Goal: Complete application form: Complete application form

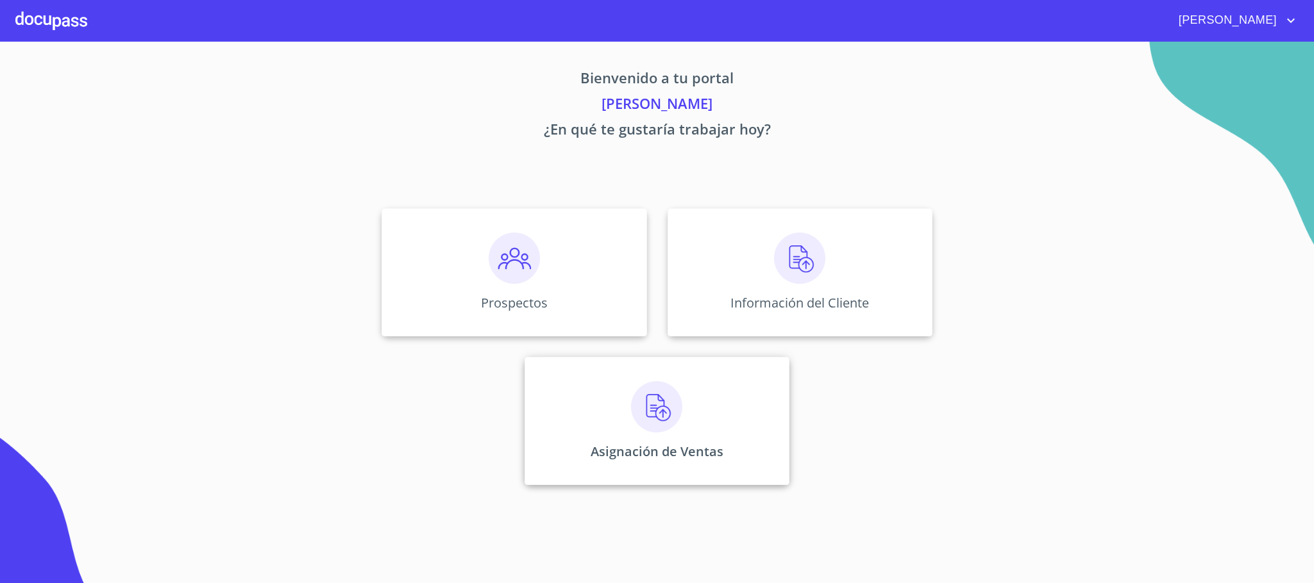
click at [668, 450] on p "Asignación de Ventas" at bounding box center [656, 451] width 133 height 17
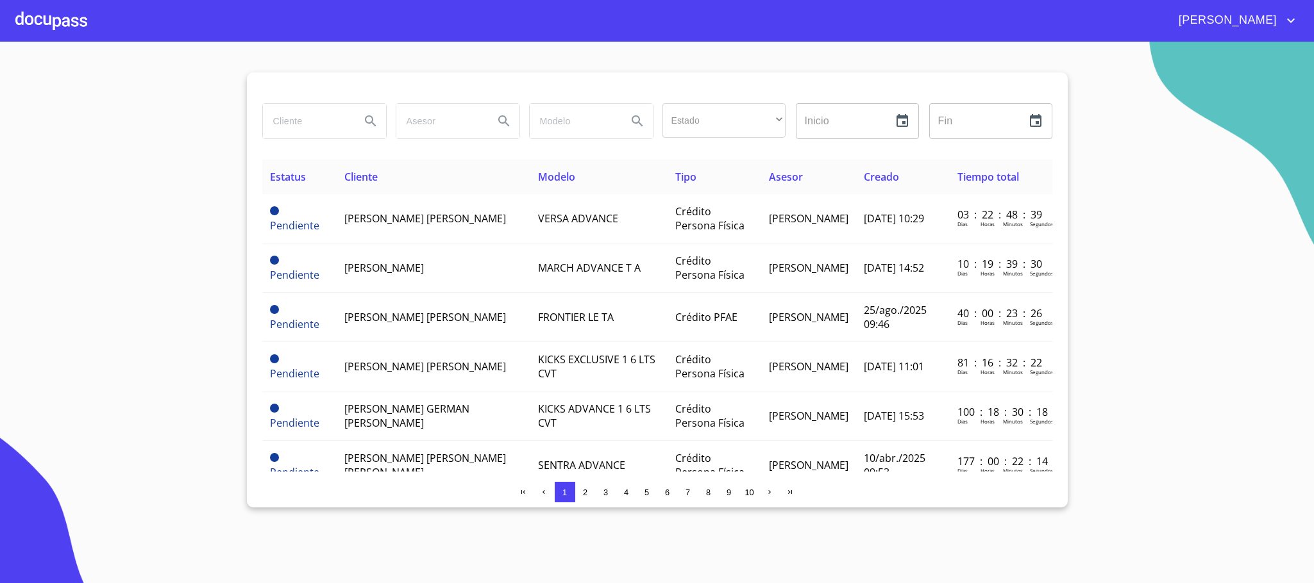
click at [277, 103] on div at bounding box center [324, 121] width 124 height 36
click at [281, 129] on input "search" at bounding box center [306, 121] width 87 height 35
type input "eduardo"
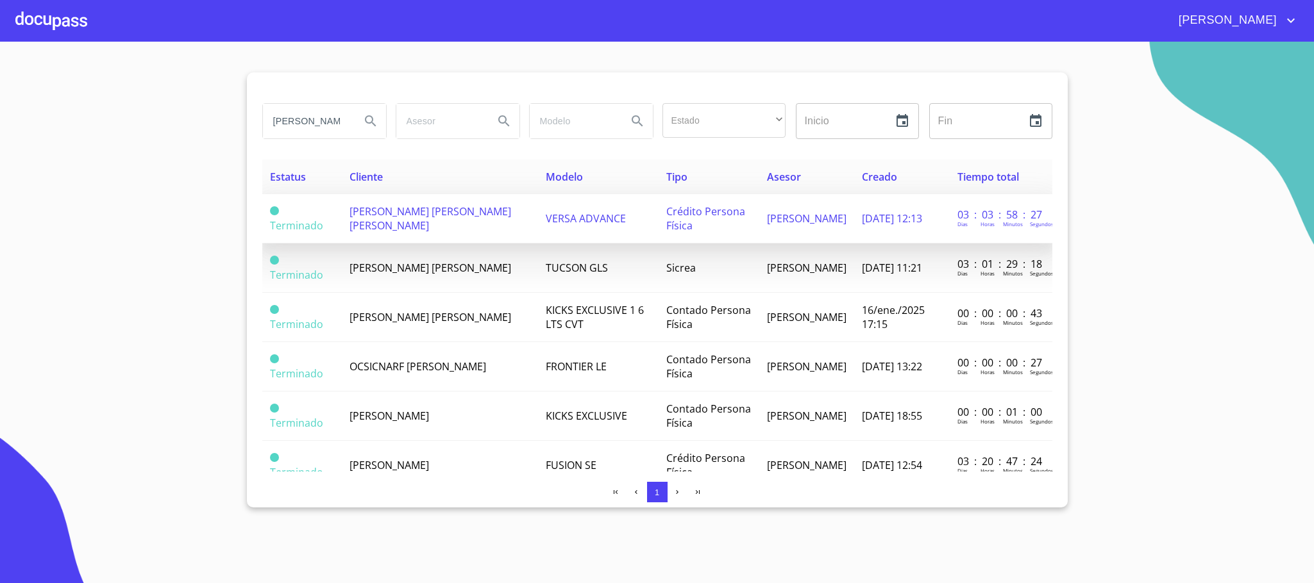
click at [396, 231] on td "[PERSON_NAME] [PERSON_NAME] [PERSON_NAME]" at bounding box center [440, 218] width 196 height 49
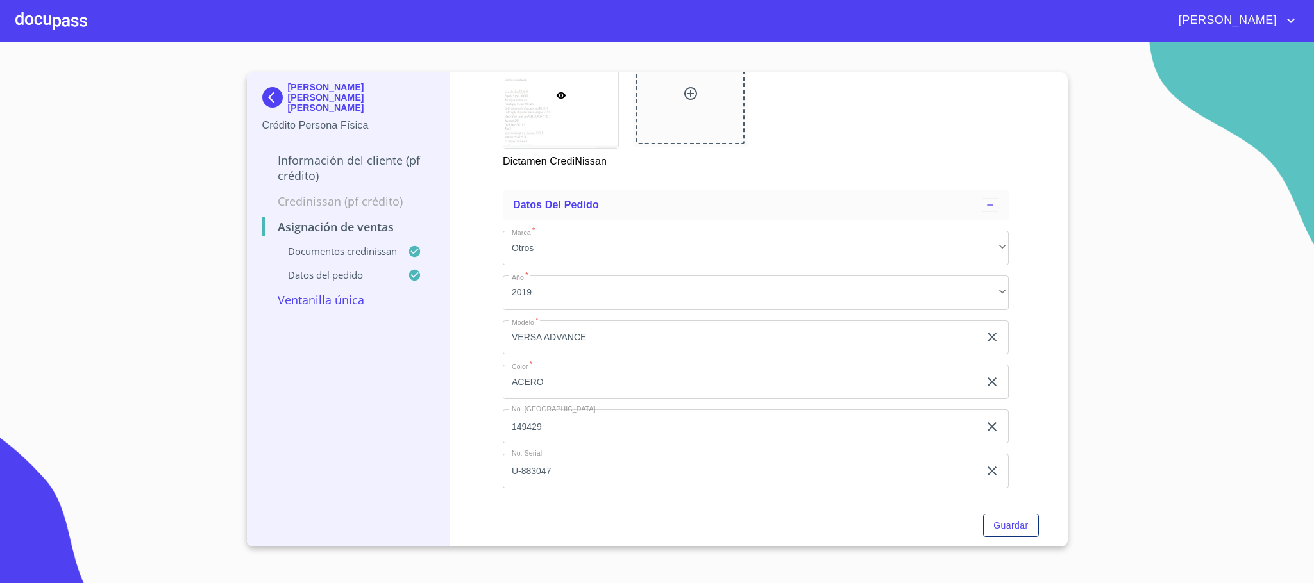
scroll to position [464, 0]
click at [328, 155] on p "Información del cliente (PF crédito)" at bounding box center [348, 168] width 172 height 31
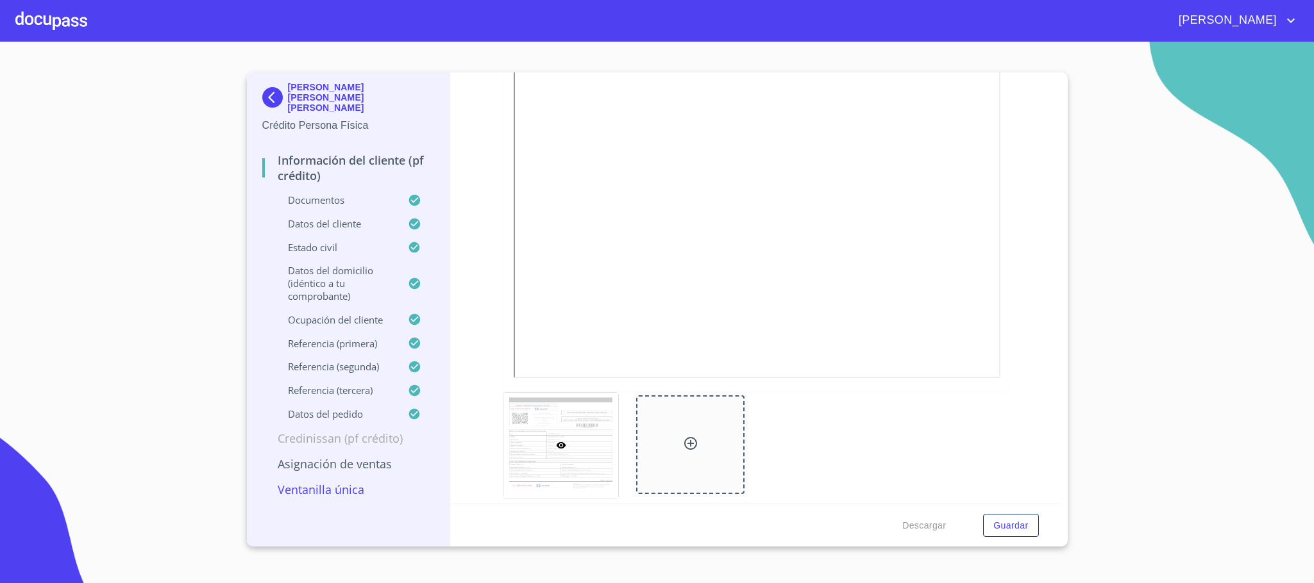
scroll to position [3462, 0]
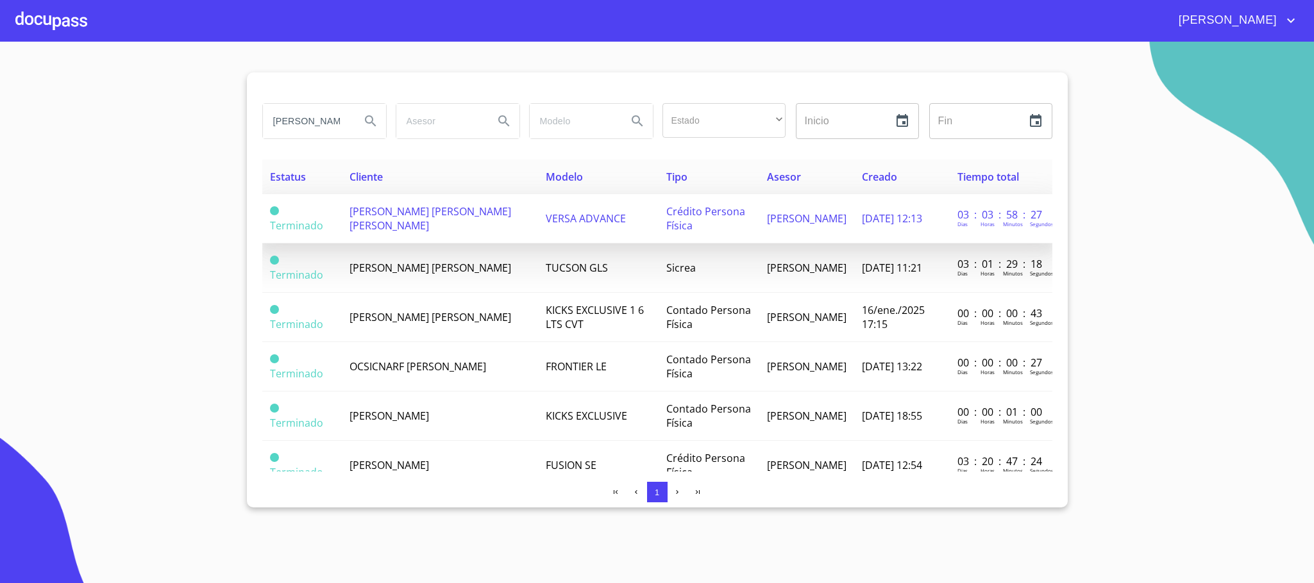
click at [439, 224] on td "[PERSON_NAME] [PERSON_NAME] [PERSON_NAME]" at bounding box center [440, 218] width 196 height 49
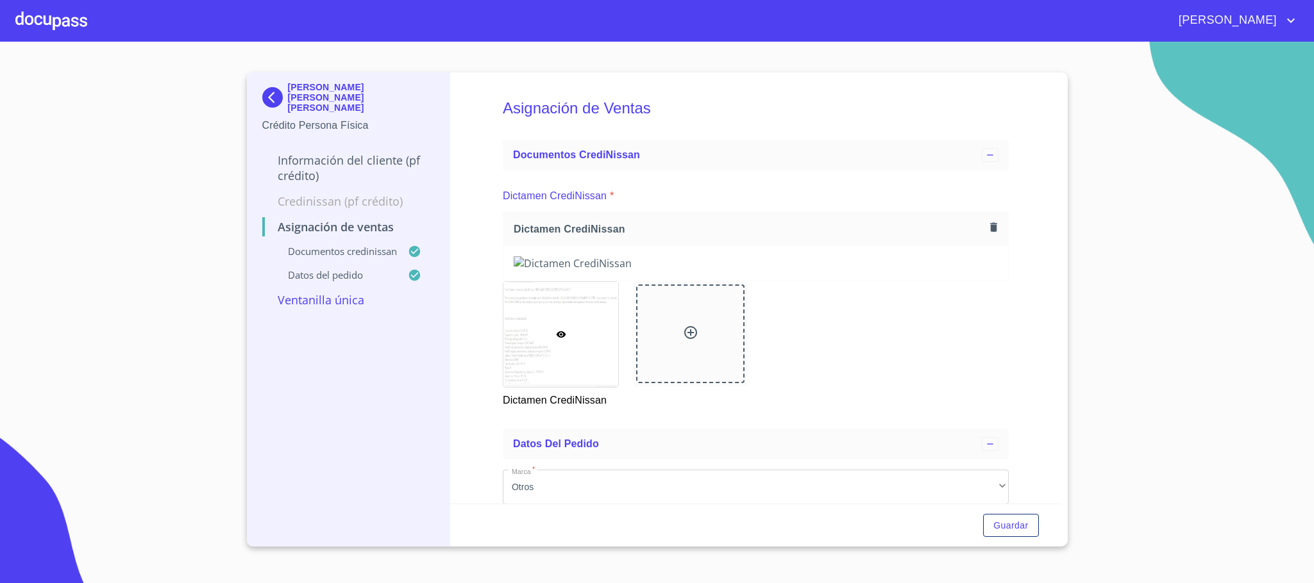
click at [319, 153] on p "Información del cliente (PF crédito)" at bounding box center [348, 168] width 172 height 31
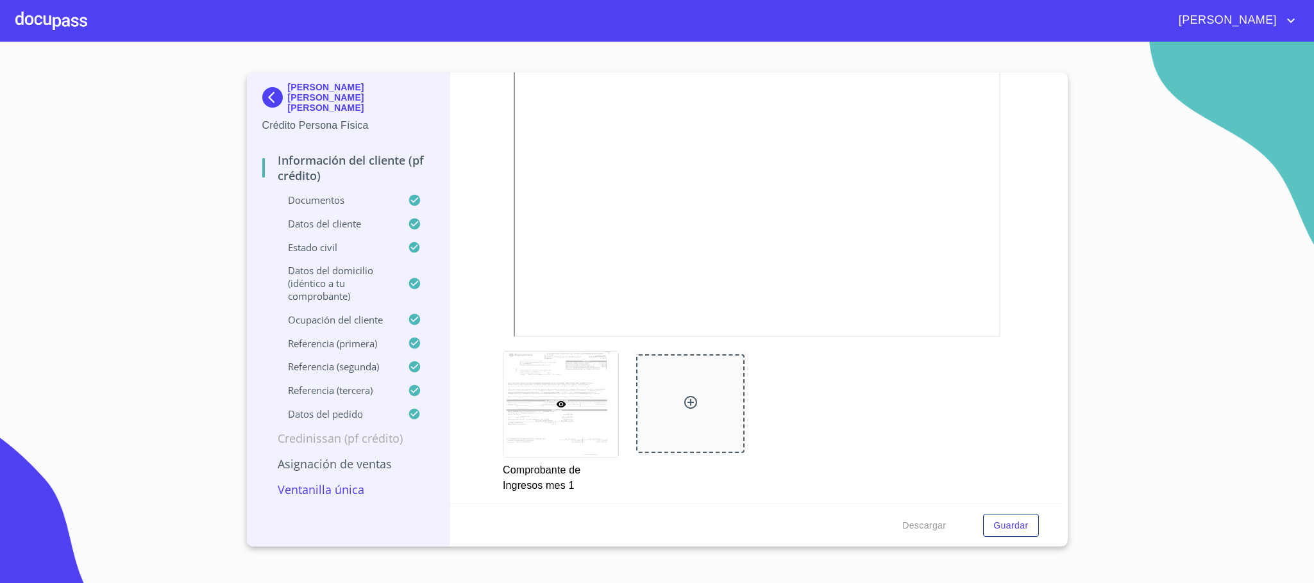
scroll to position [1539, 0]
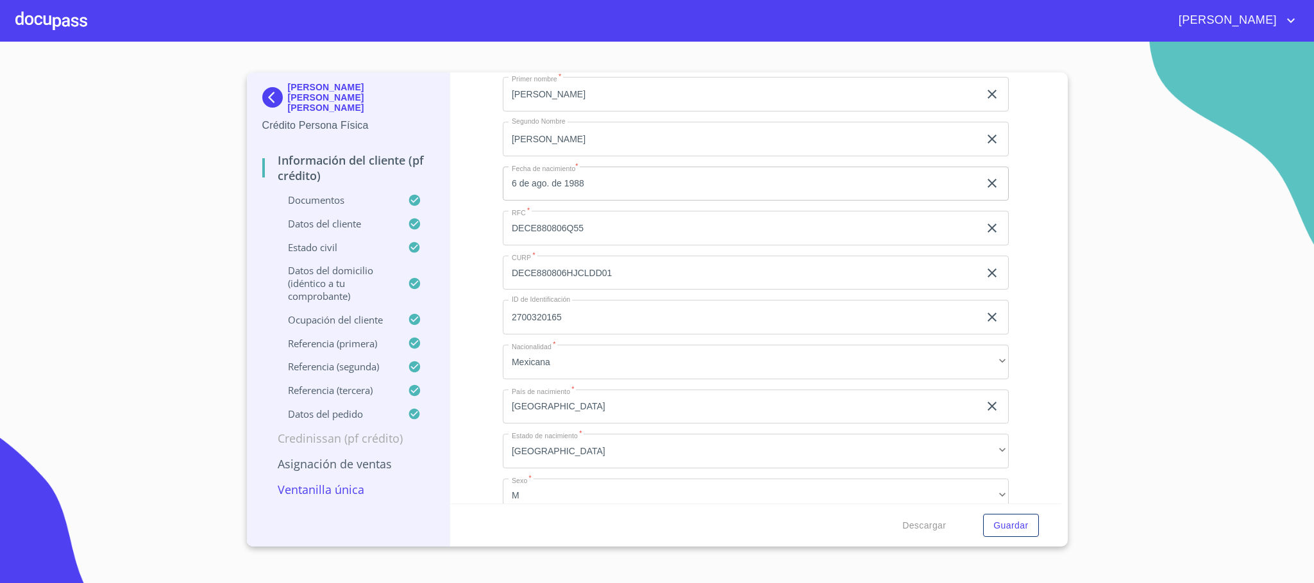
scroll to position [4417, 0]
click at [570, 225] on input "DECE880806Q55" at bounding box center [741, 226] width 476 height 35
click at [579, 267] on input "DECE880806HJCLDD01" at bounding box center [741, 271] width 476 height 35
